Goal: Find specific page/section: Find specific page/section

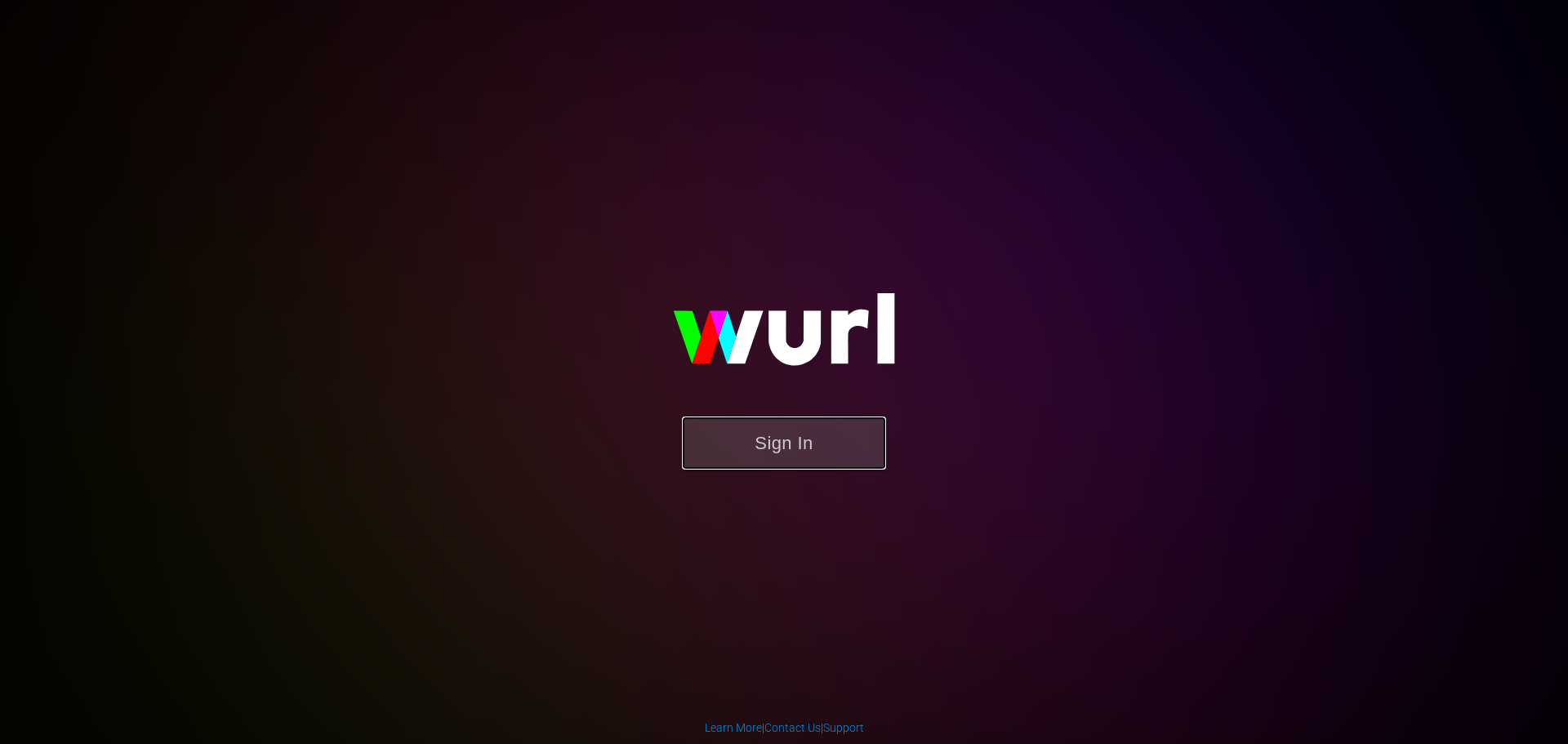
click at [767, 454] on button "Sign In" at bounding box center [784, 443] width 205 height 53
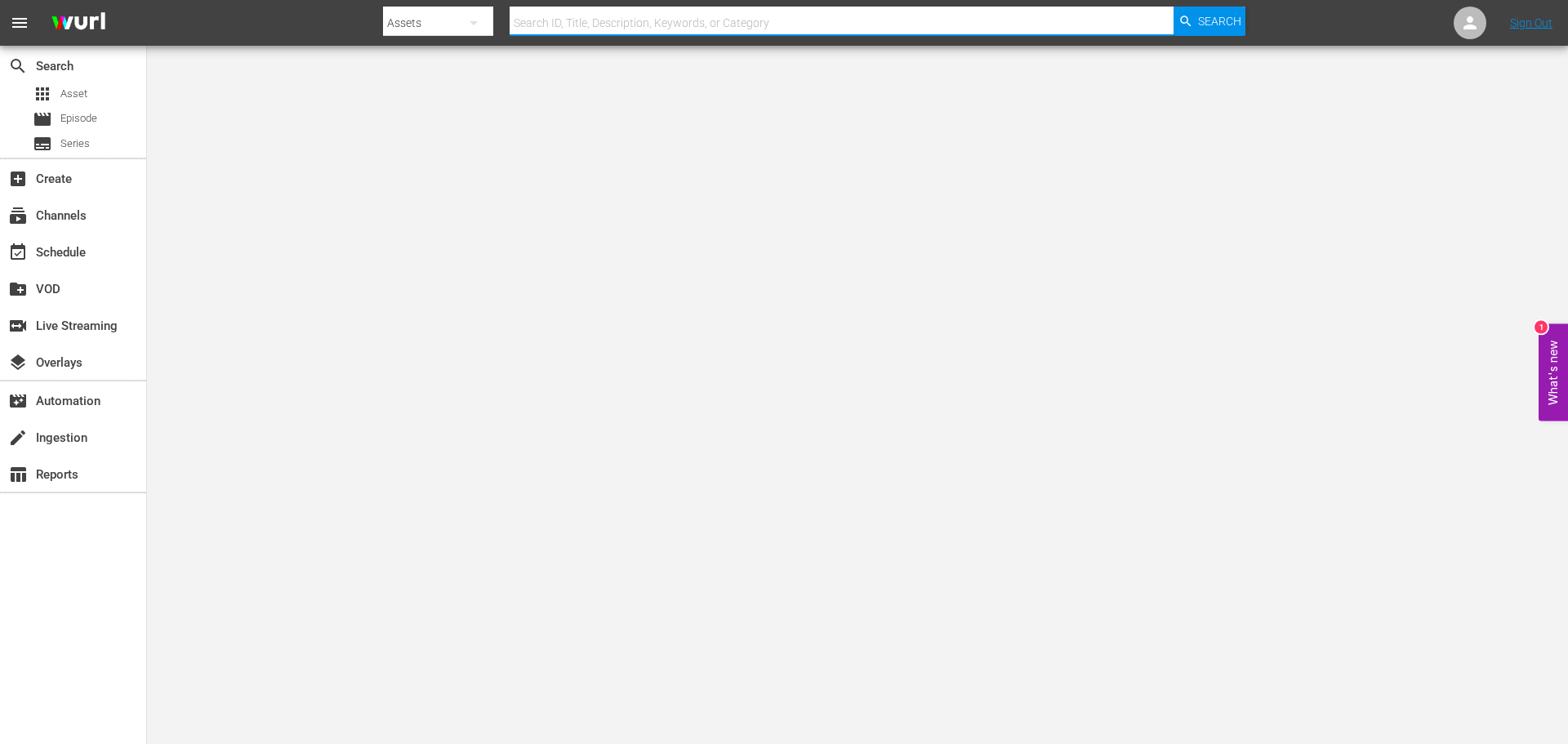
paste input "L01036241"
type input "L01036241"
click at [1226, 15] on span "Search" at bounding box center [1220, 22] width 44 height 30
